Goal: Task Accomplishment & Management: Manage account settings

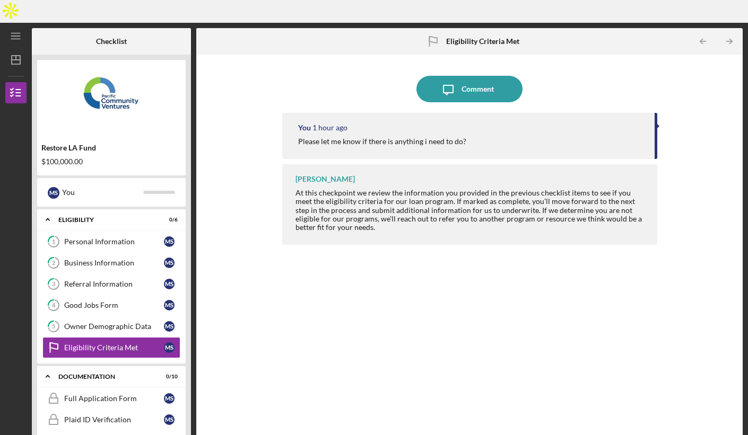
scroll to position [176, 0]
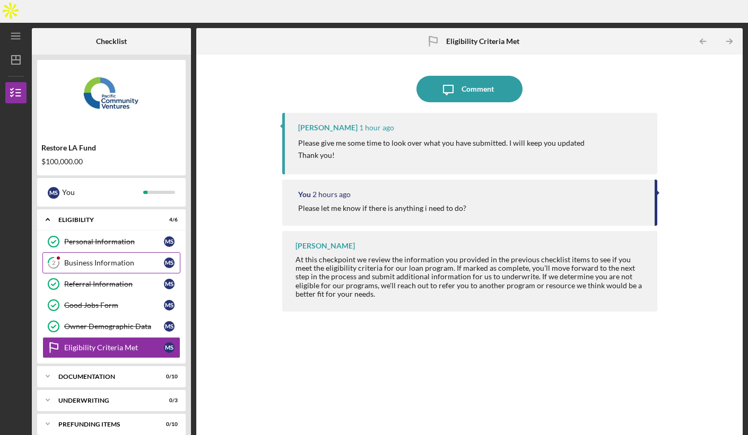
click at [118, 252] on link "2 Business Information M S" at bounding box center [111, 262] width 138 height 21
